Goal: Task Accomplishment & Management: Use online tool/utility

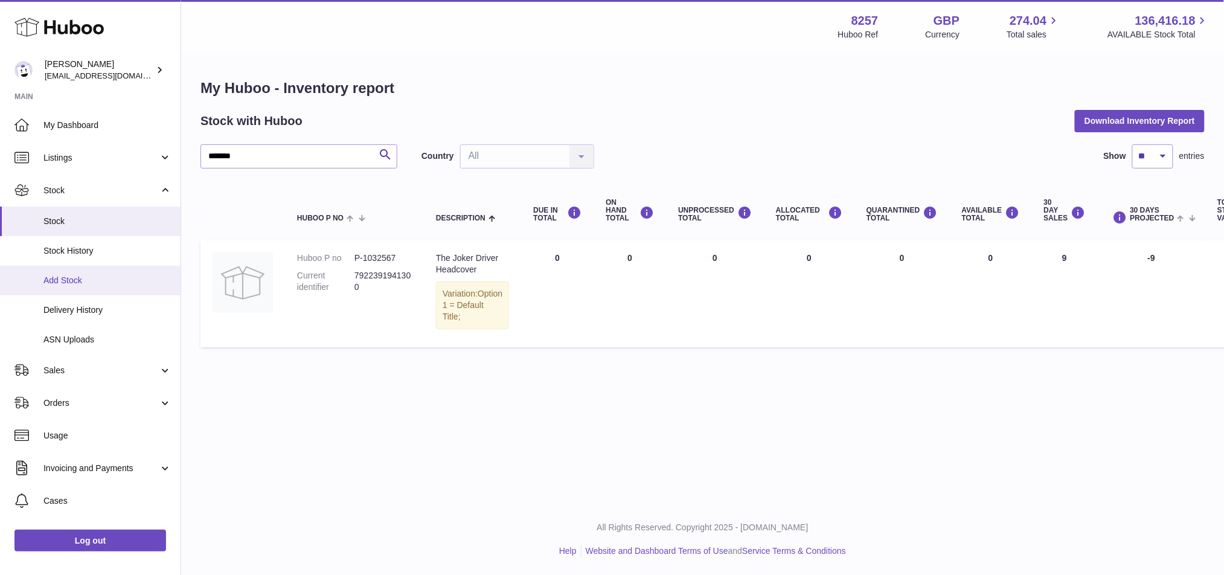
click at [107, 284] on span "Add Stock" at bounding box center [107, 280] width 128 height 11
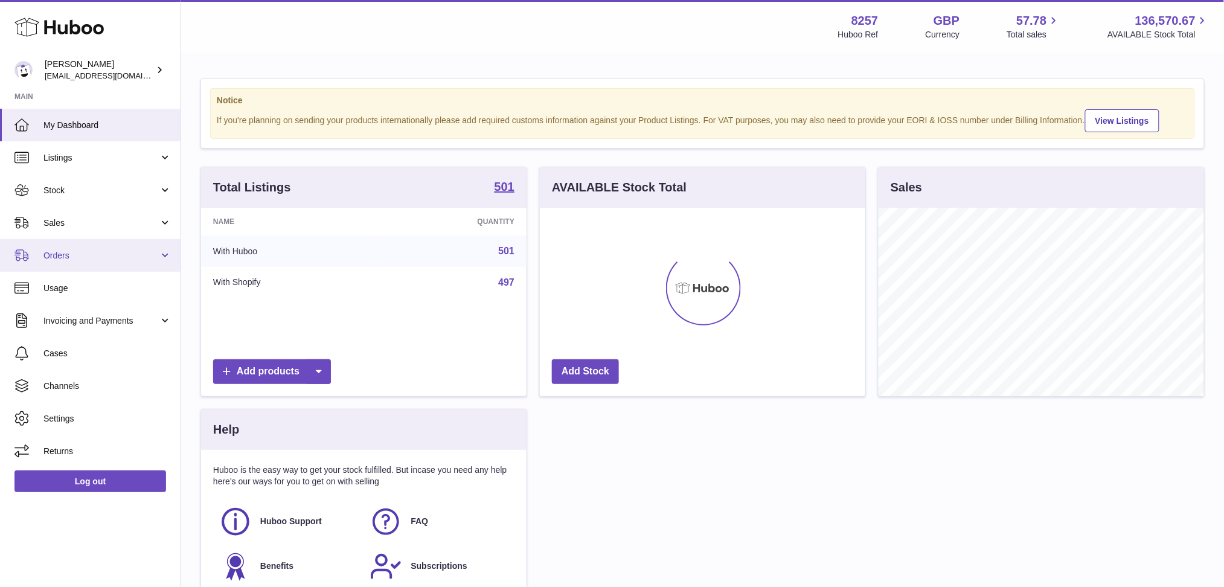
scroll to position [188, 325]
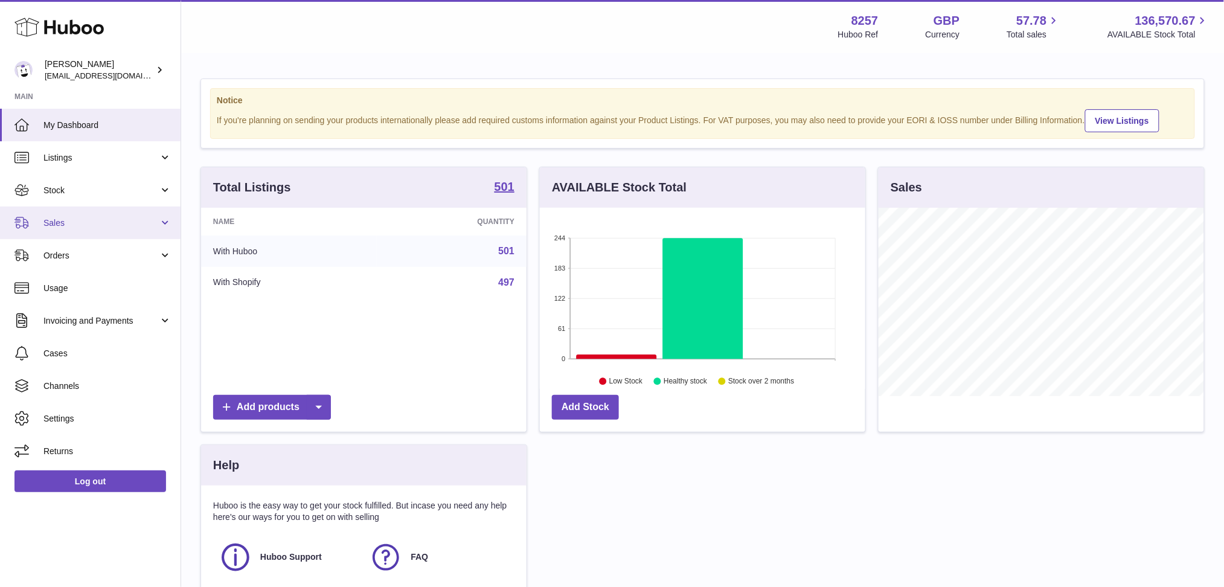
click at [95, 226] on span "Sales" at bounding box center [100, 222] width 115 height 11
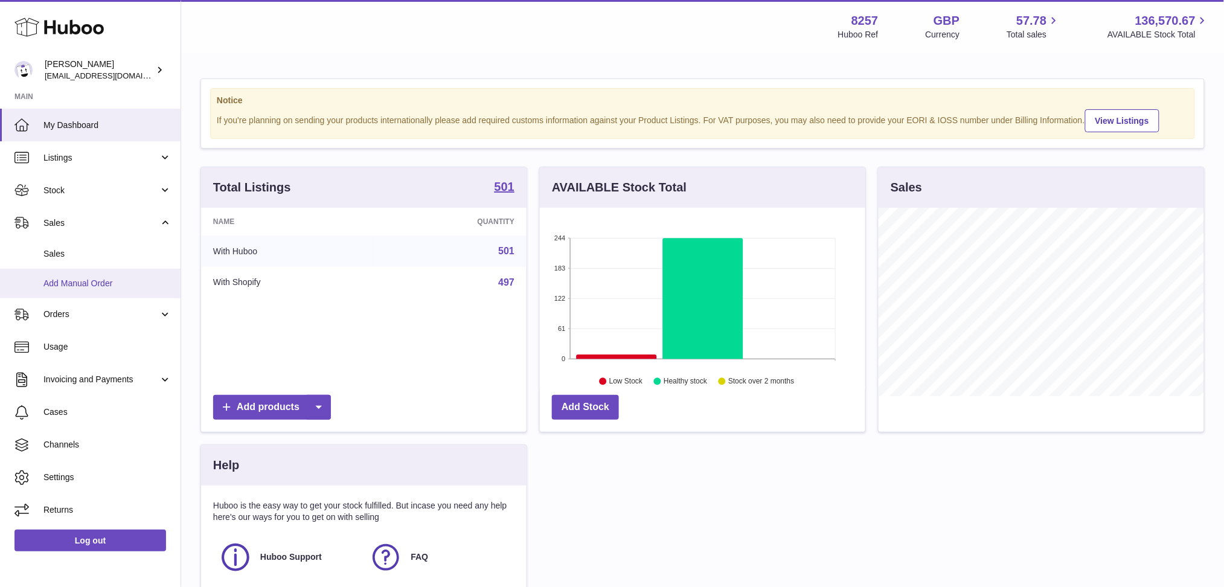
click at [99, 278] on span "Add Manual Order" at bounding box center [107, 283] width 128 height 11
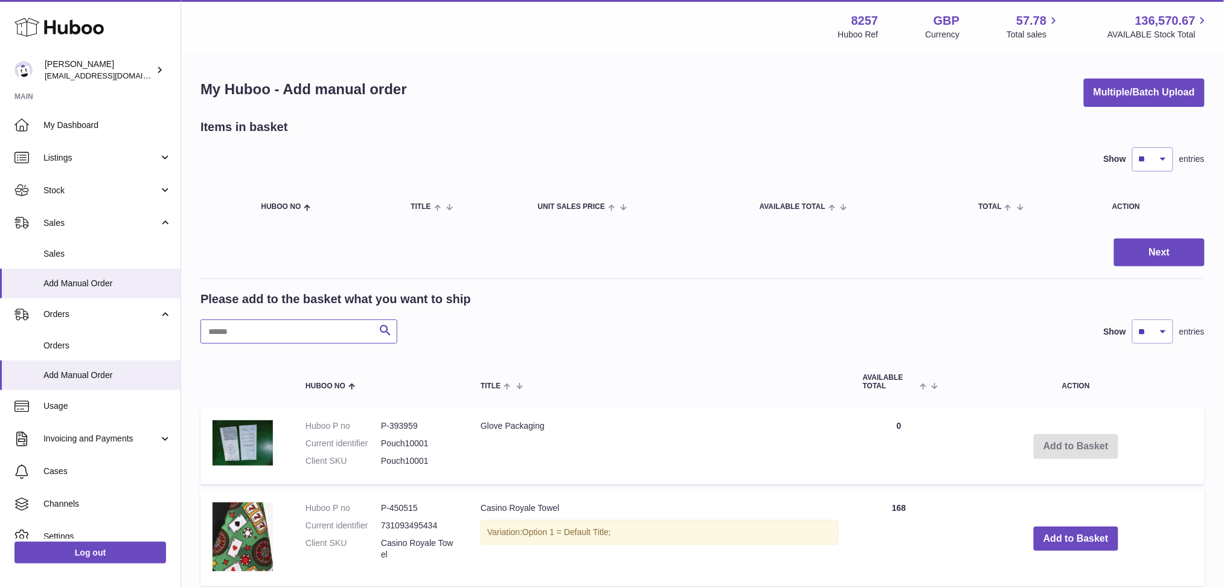
click at [276, 336] on input "text" at bounding box center [298, 331] width 197 height 24
